Goal: Contribute content: Contribute content

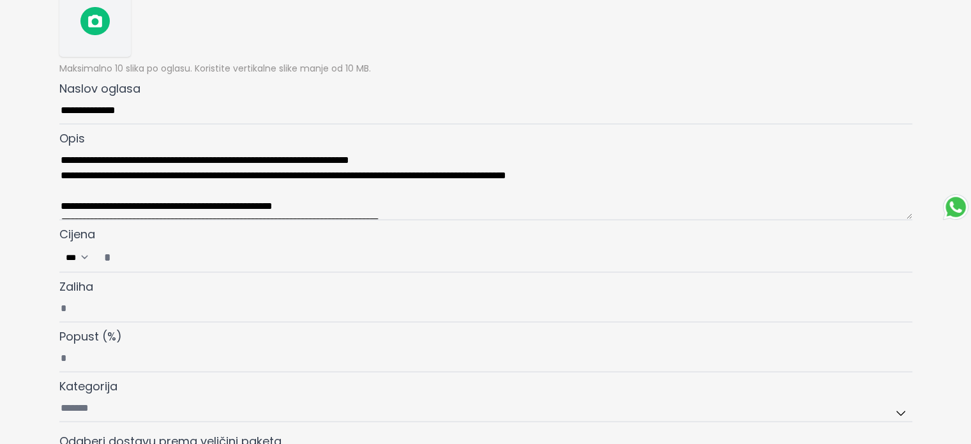
scroll to position [192, 0]
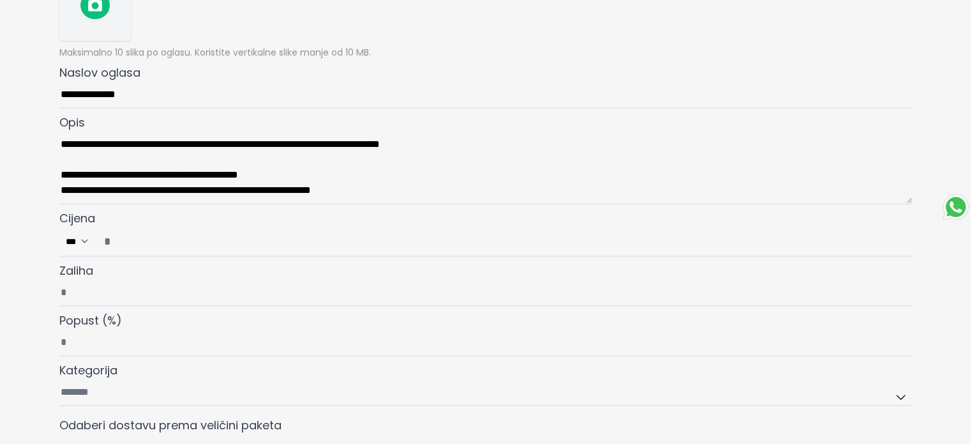
click at [112, 242] on input "Cijena ***" at bounding box center [503, 241] width 815 height 28
type input "*"
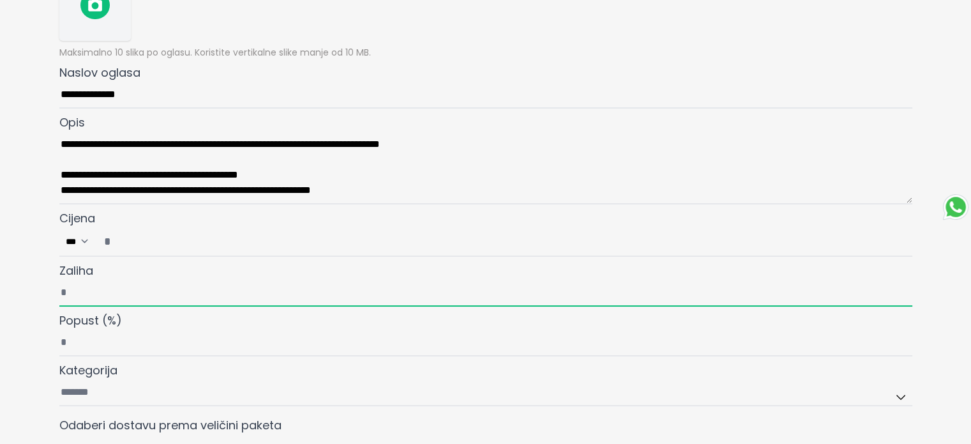
click at [86, 285] on input "Zaliha" at bounding box center [485, 293] width 853 height 27
type input "*"
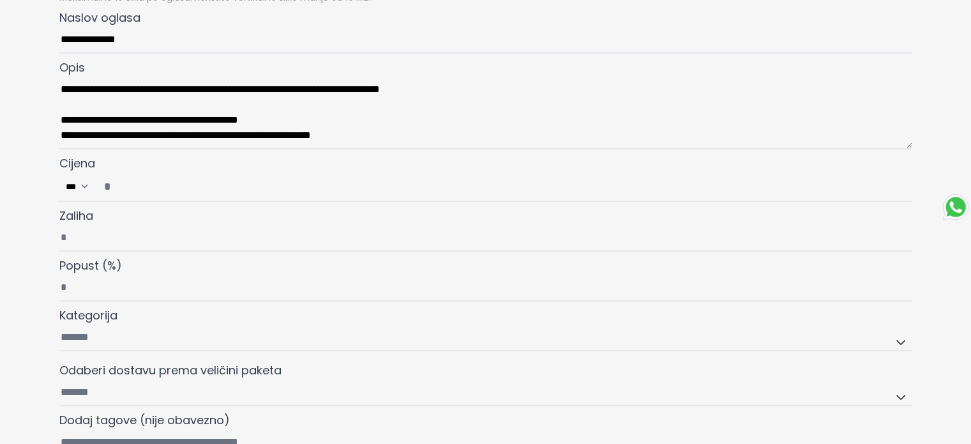
scroll to position [319, 0]
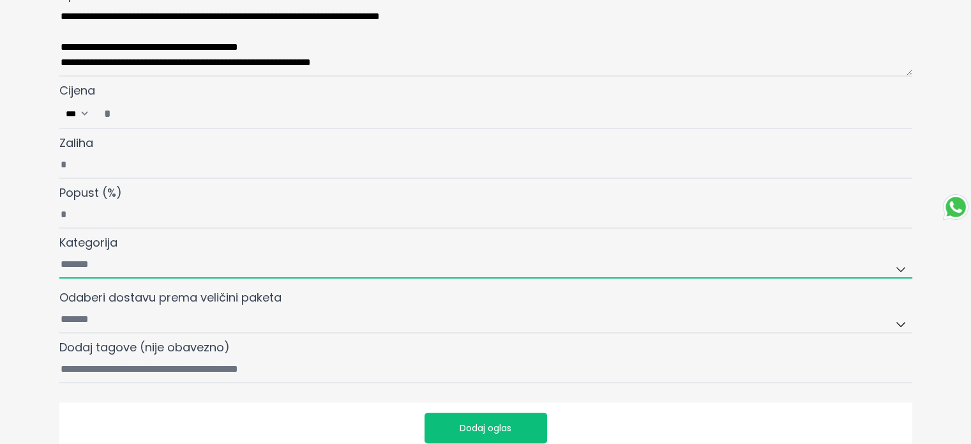
click at [91, 266] on input "Kategorija" at bounding box center [485, 265] width 853 height 27
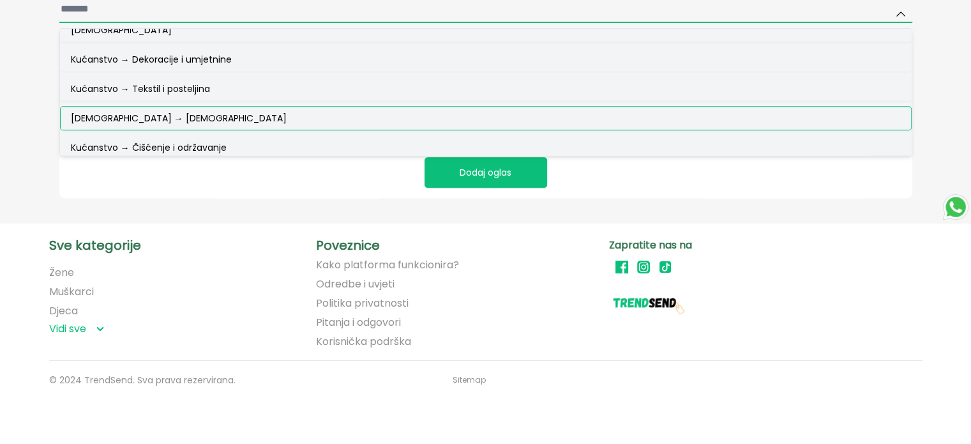
scroll to position [5619, 0]
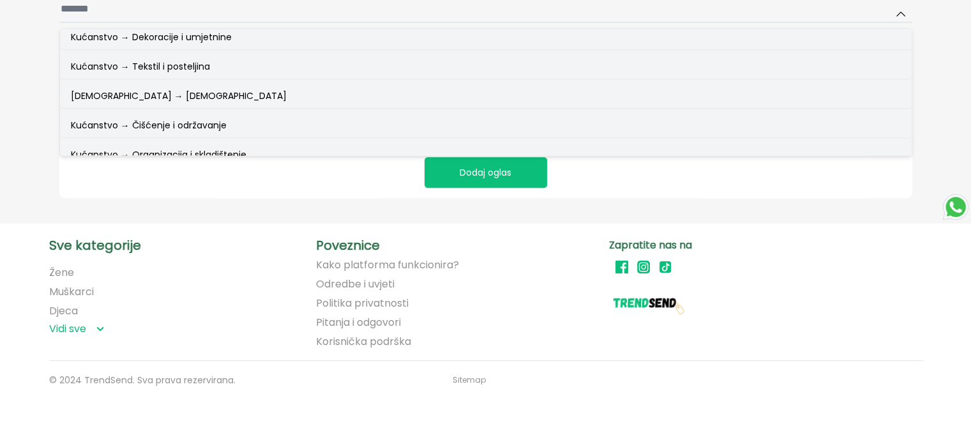
click at [154, 178] on span "Kućanstvo → Posuđe i pribor" at bounding box center [134, 184] width 126 height 13
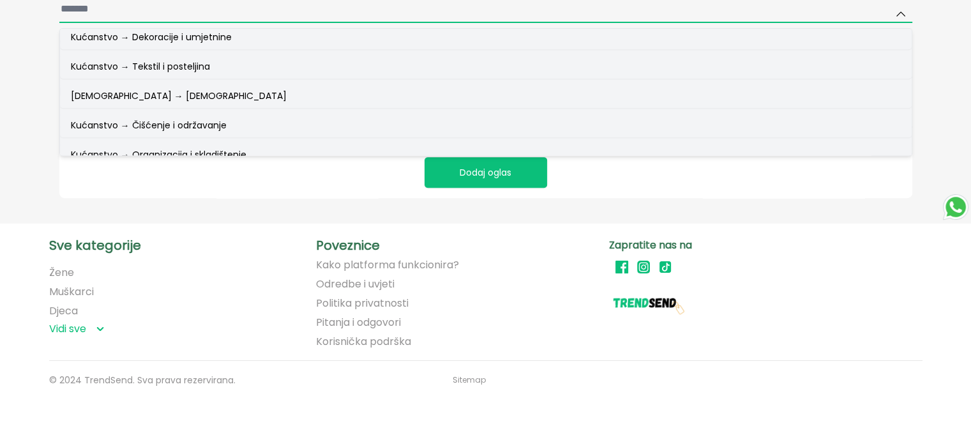
click at [154, 23] on input "Kategorija Žene Žene → Odjeća Žene → Odjeća → Gornji dijelovi Žene → [GEOGRAPHI…" at bounding box center [485, 9] width 853 height 27
type input "**********"
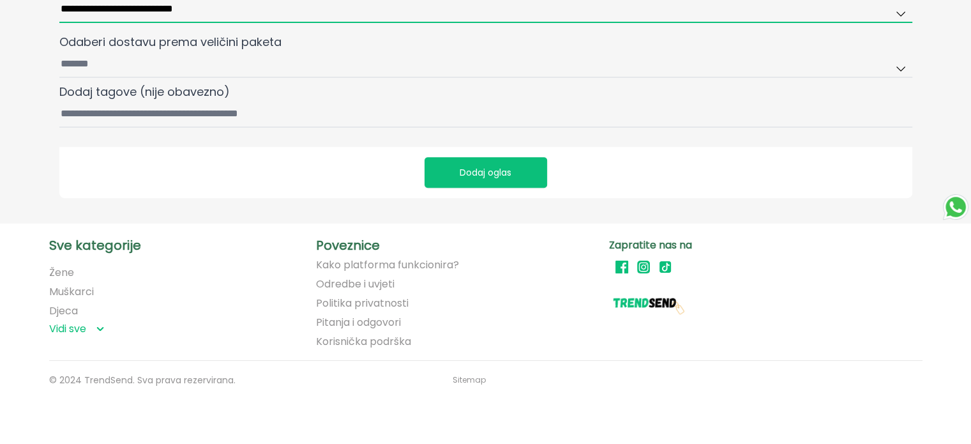
scroll to position [570, 0]
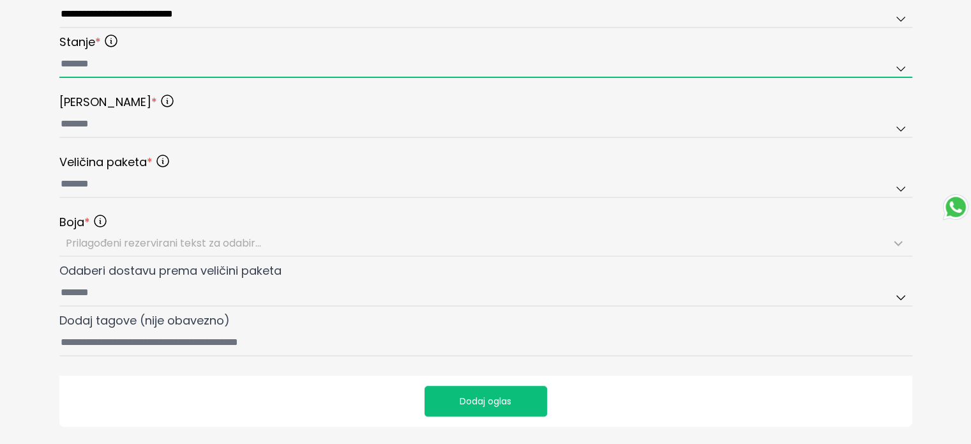
click at [93, 63] on input "text" at bounding box center [485, 64] width 853 height 27
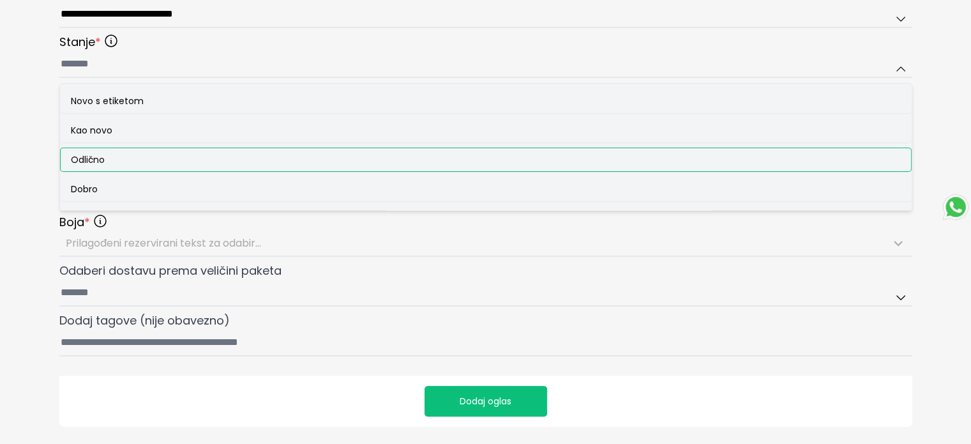
click at [91, 163] on span "Odlično" at bounding box center [88, 159] width 34 height 13
type input "*******"
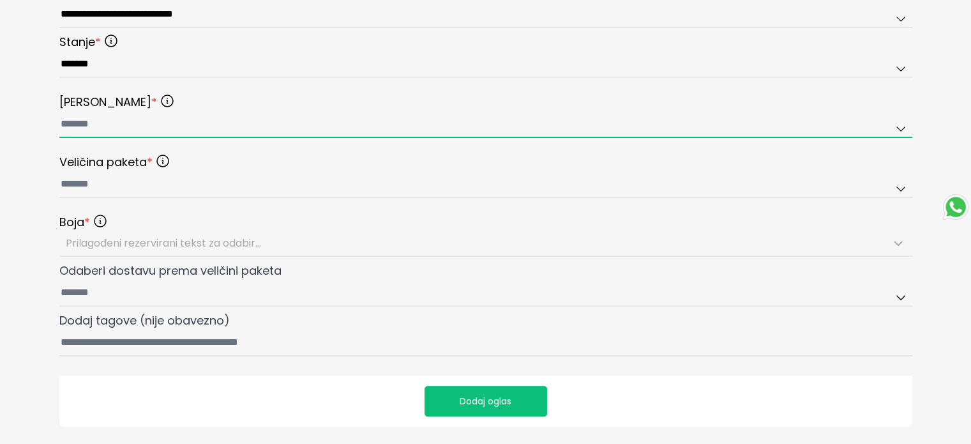
click at [89, 126] on input "text" at bounding box center [485, 124] width 853 height 27
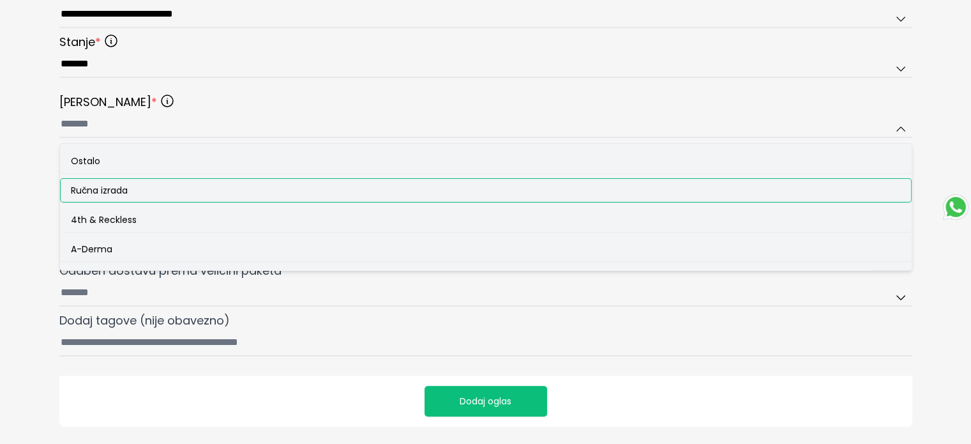
click at [93, 179] on div "Ručna izrada" at bounding box center [486, 190] width 852 height 24
type input "**********"
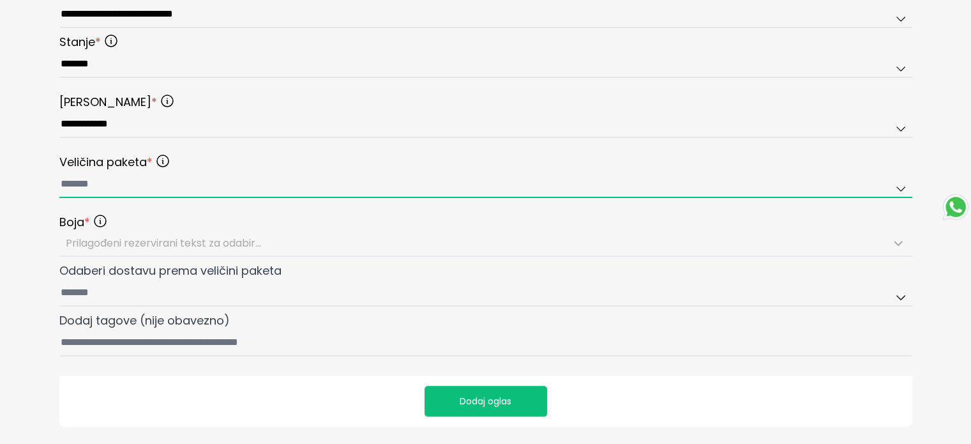
click at [93, 178] on input "text" at bounding box center [485, 184] width 853 height 27
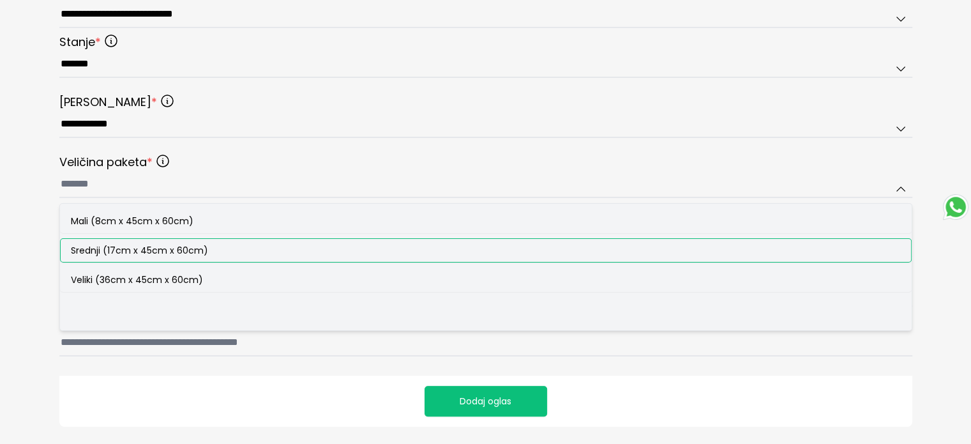
click at [107, 249] on span "Srednji (17cm x 45cm x 60cm)" at bounding box center [139, 250] width 137 height 13
type input "**********"
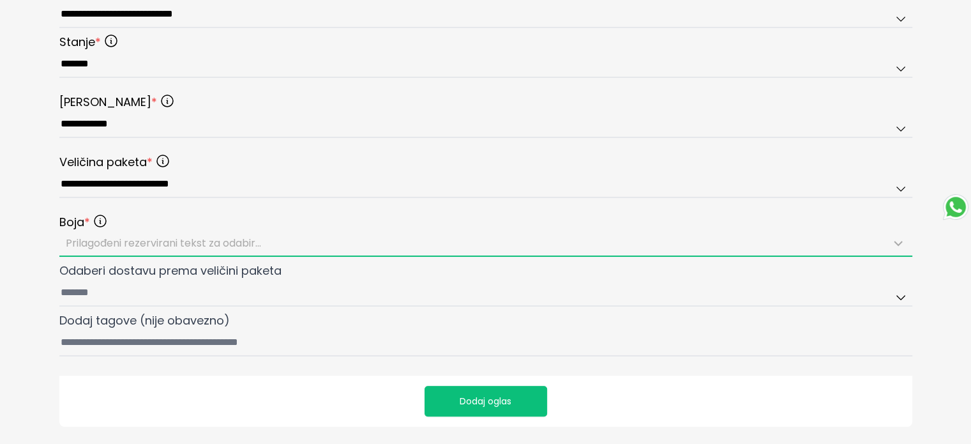
click at [105, 241] on span "Prilagođeni rezervirani tekst za odabir..." at bounding box center [163, 243] width 195 height 15
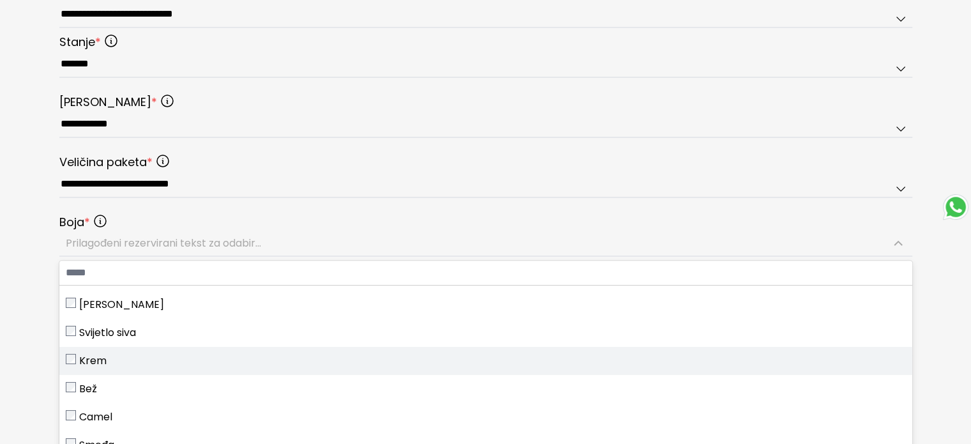
scroll to position [255, 0]
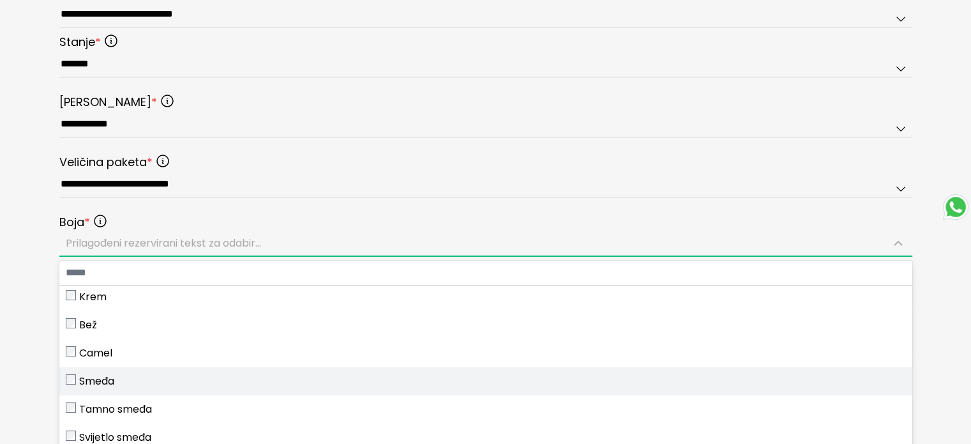
click at [87, 375] on span "Smeđa" at bounding box center [96, 381] width 35 height 15
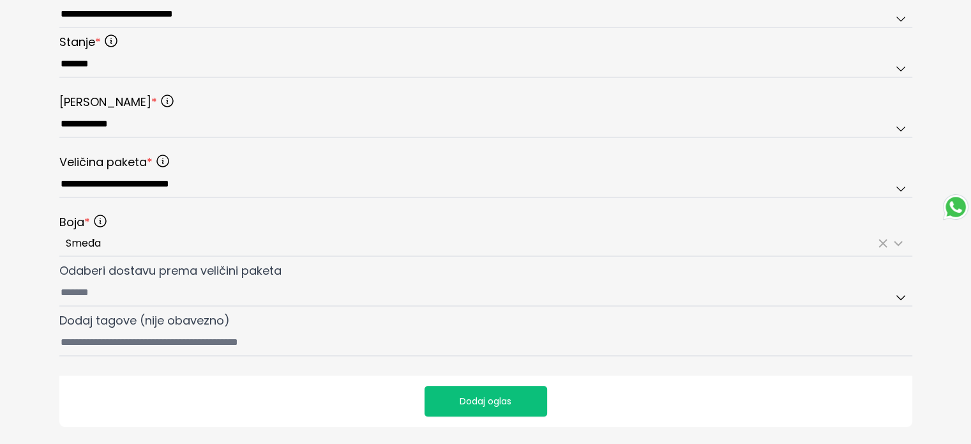
scroll to position [633, 0]
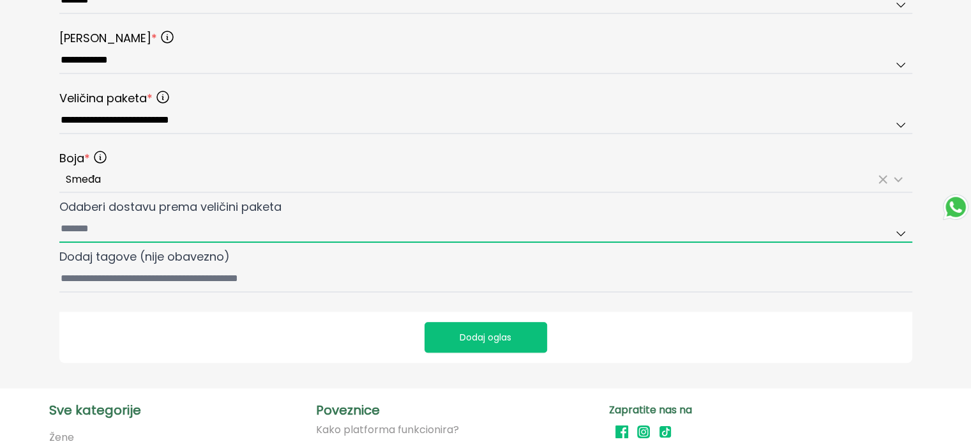
click at [98, 229] on input "Odaberi dostavu prema veličini paketa" at bounding box center [485, 229] width 853 height 27
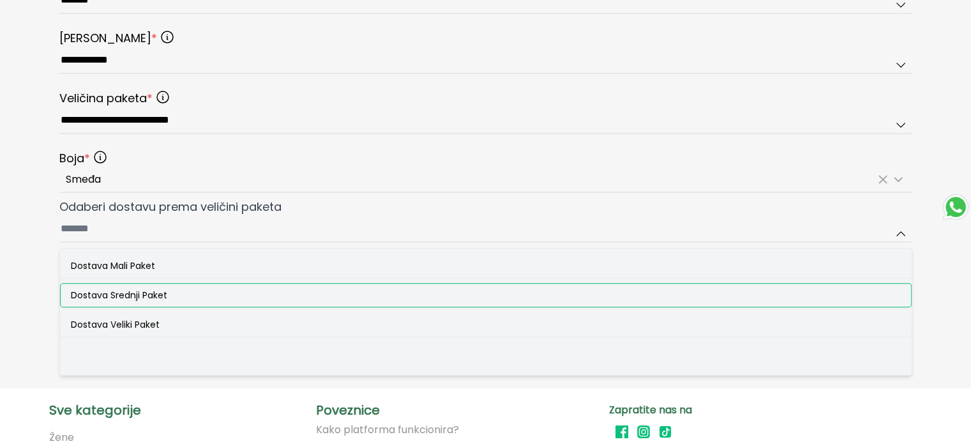
click at [100, 297] on span "Dostava Srednji Paket" at bounding box center [119, 295] width 96 height 13
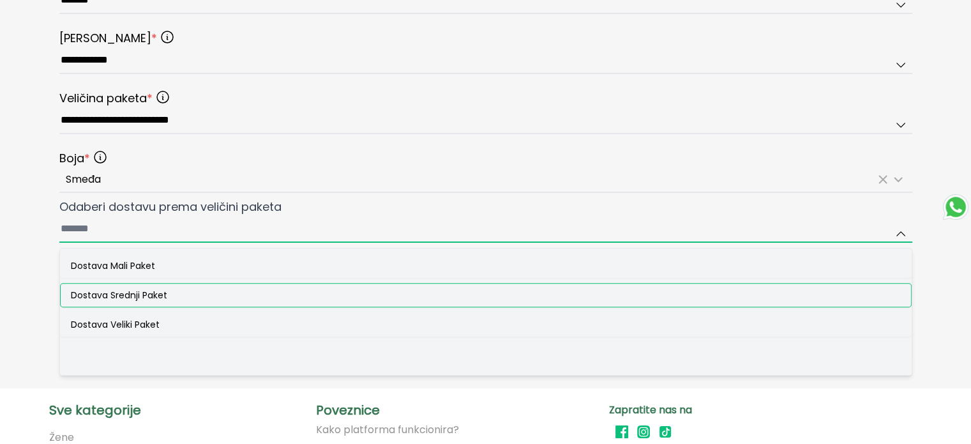
click at [100, 243] on input "Odaberi dostavu prema veličini paketa Dostava [GEOGRAPHIC_DATA] Paket Dostava S…" at bounding box center [485, 229] width 853 height 27
type input "**********"
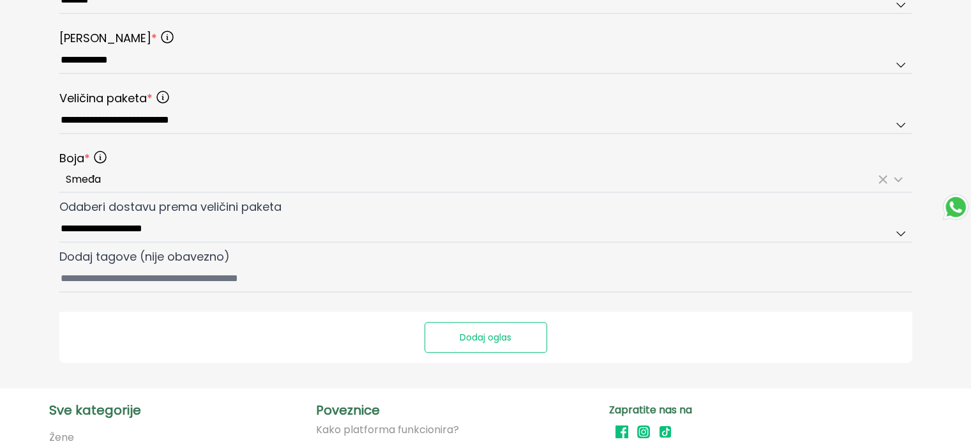
click at [481, 340] on button "Dodaj oglas" at bounding box center [486, 337] width 123 height 31
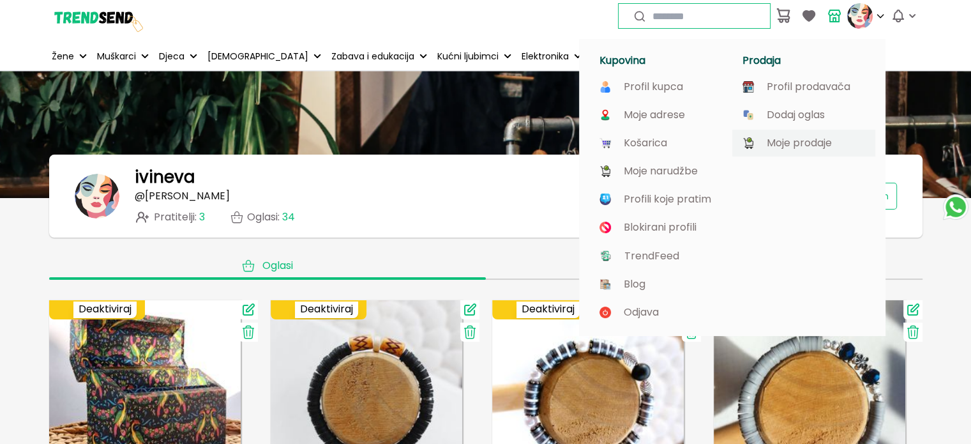
click at [861, 20] on img at bounding box center [860, 16] width 26 height 26
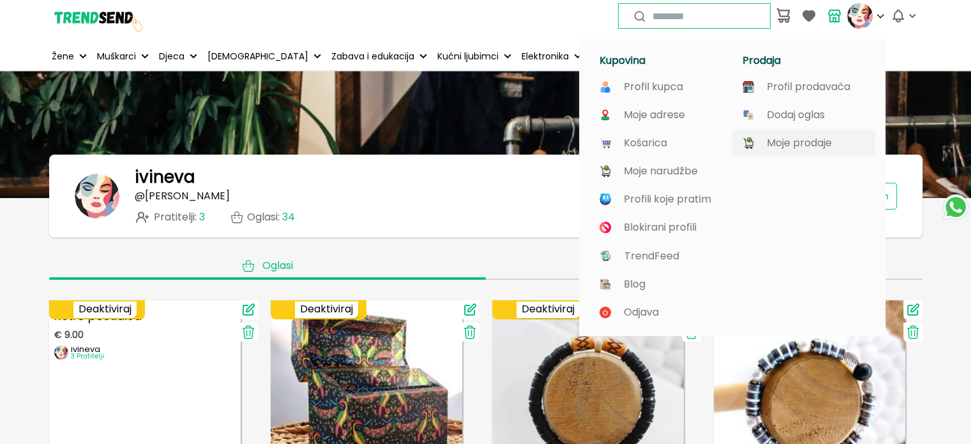
click at [799, 139] on p "Moje prodaje" at bounding box center [799, 142] width 65 height 11
